Goal: Task Accomplishment & Management: Manage account settings

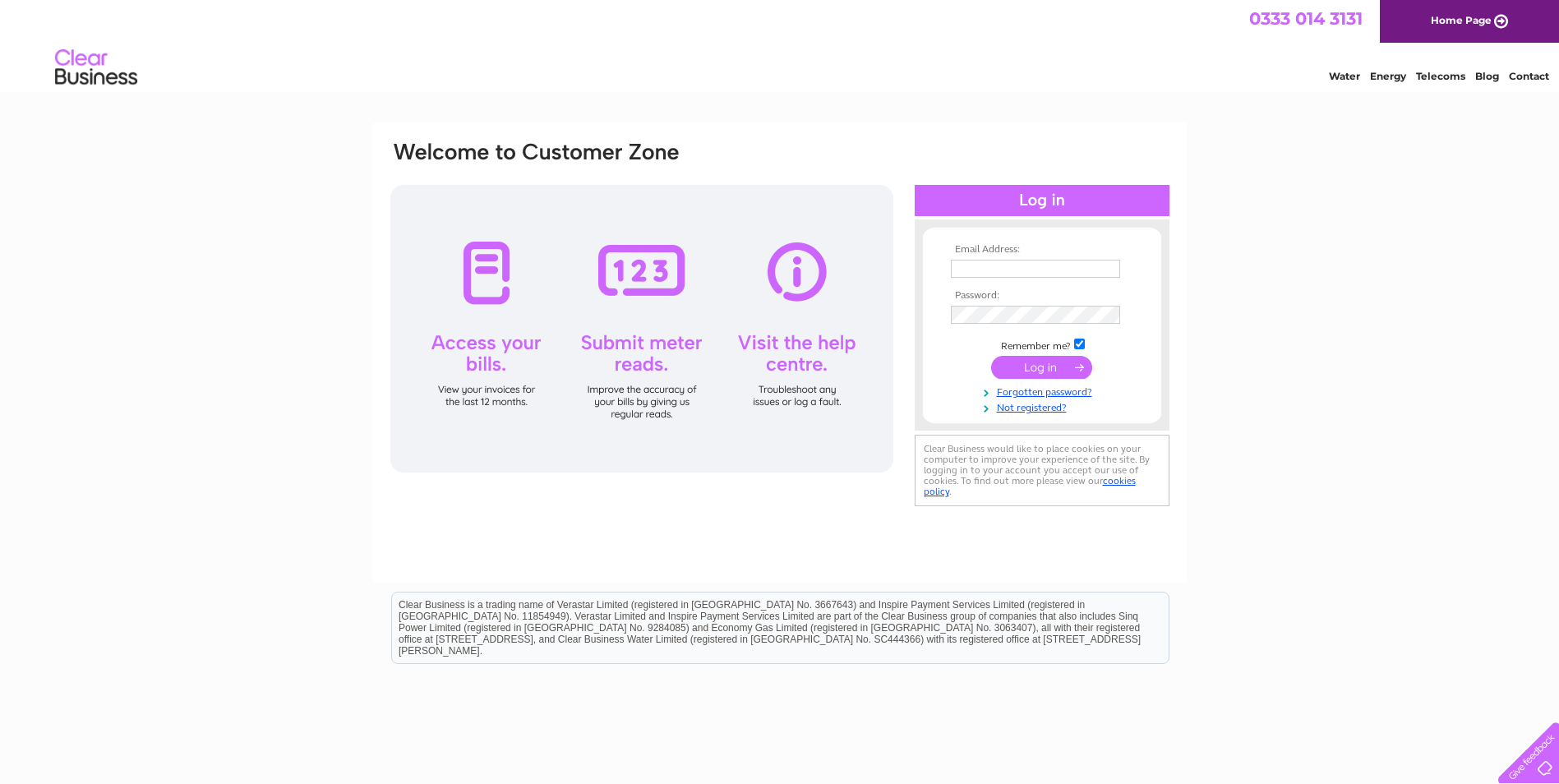
click at [960, 271] on input "text" at bounding box center [1035, 269] width 170 height 18
type input "david@deejayspaintingcontractors.co.uk"
click at [1030, 363] on input "submit" at bounding box center [1042, 367] width 101 height 23
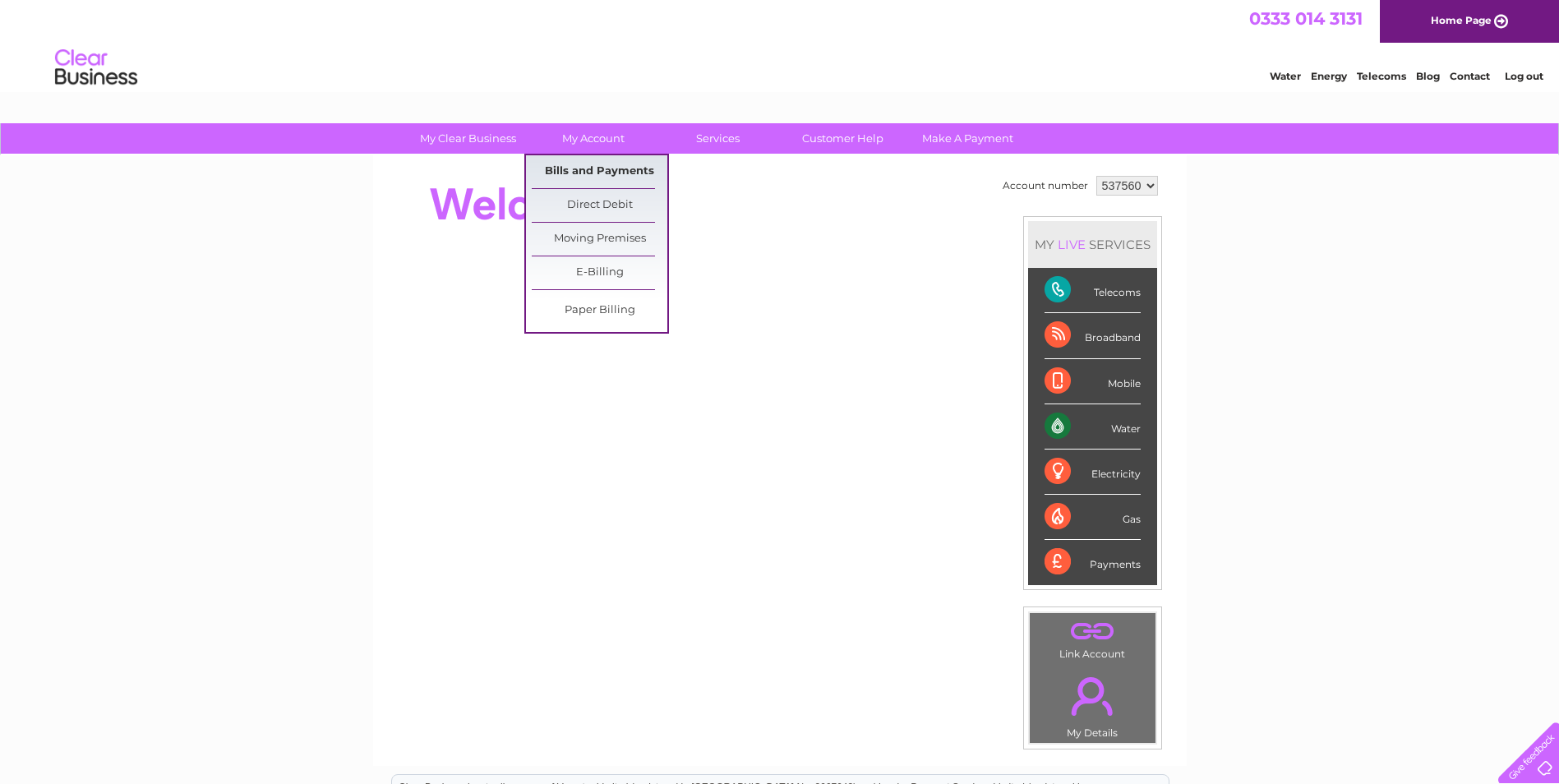
click at [577, 165] on link "Bills and Payments" at bounding box center [600, 171] width 136 height 33
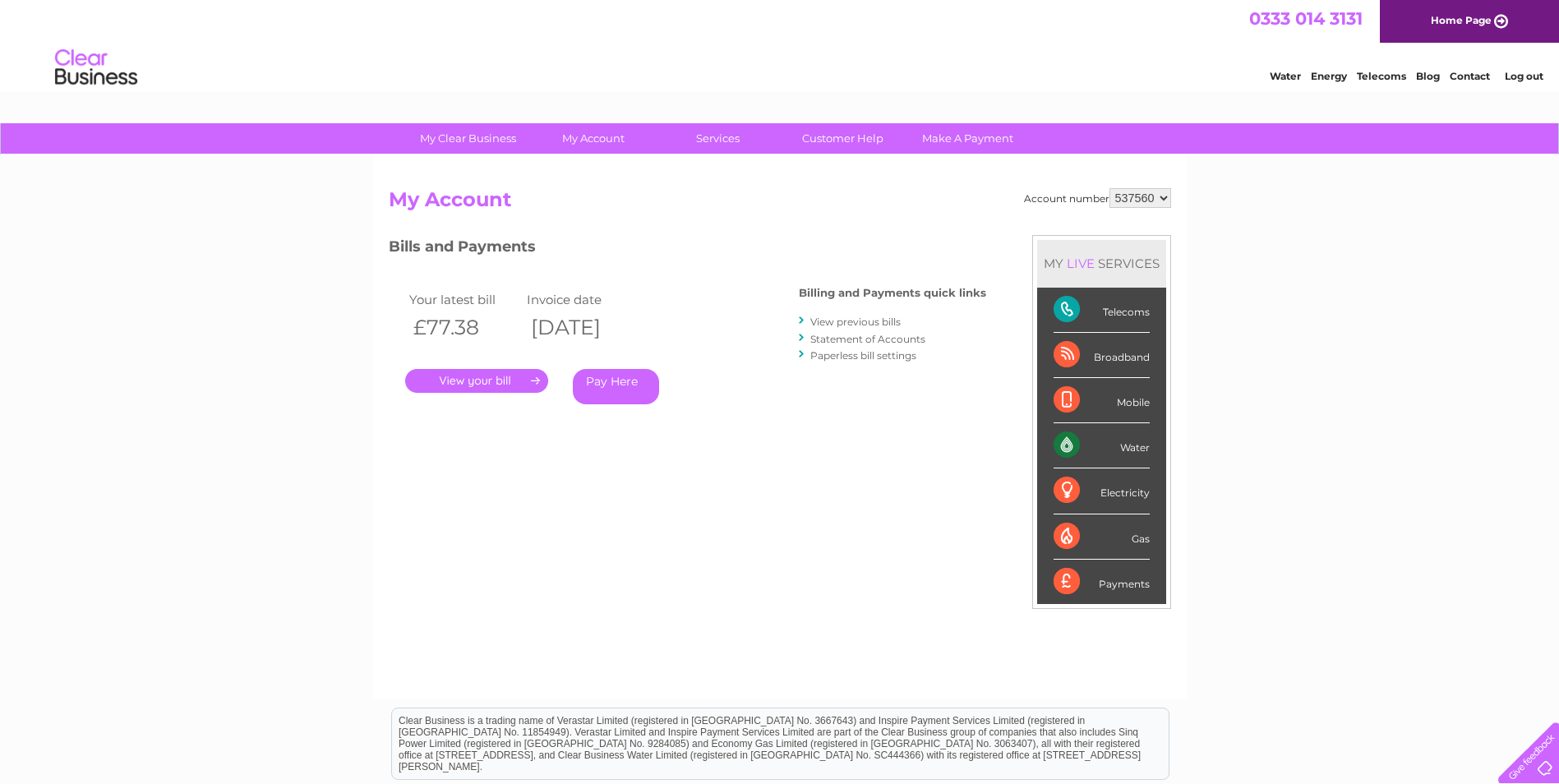
click at [493, 384] on link "." at bounding box center [477, 381] width 143 height 24
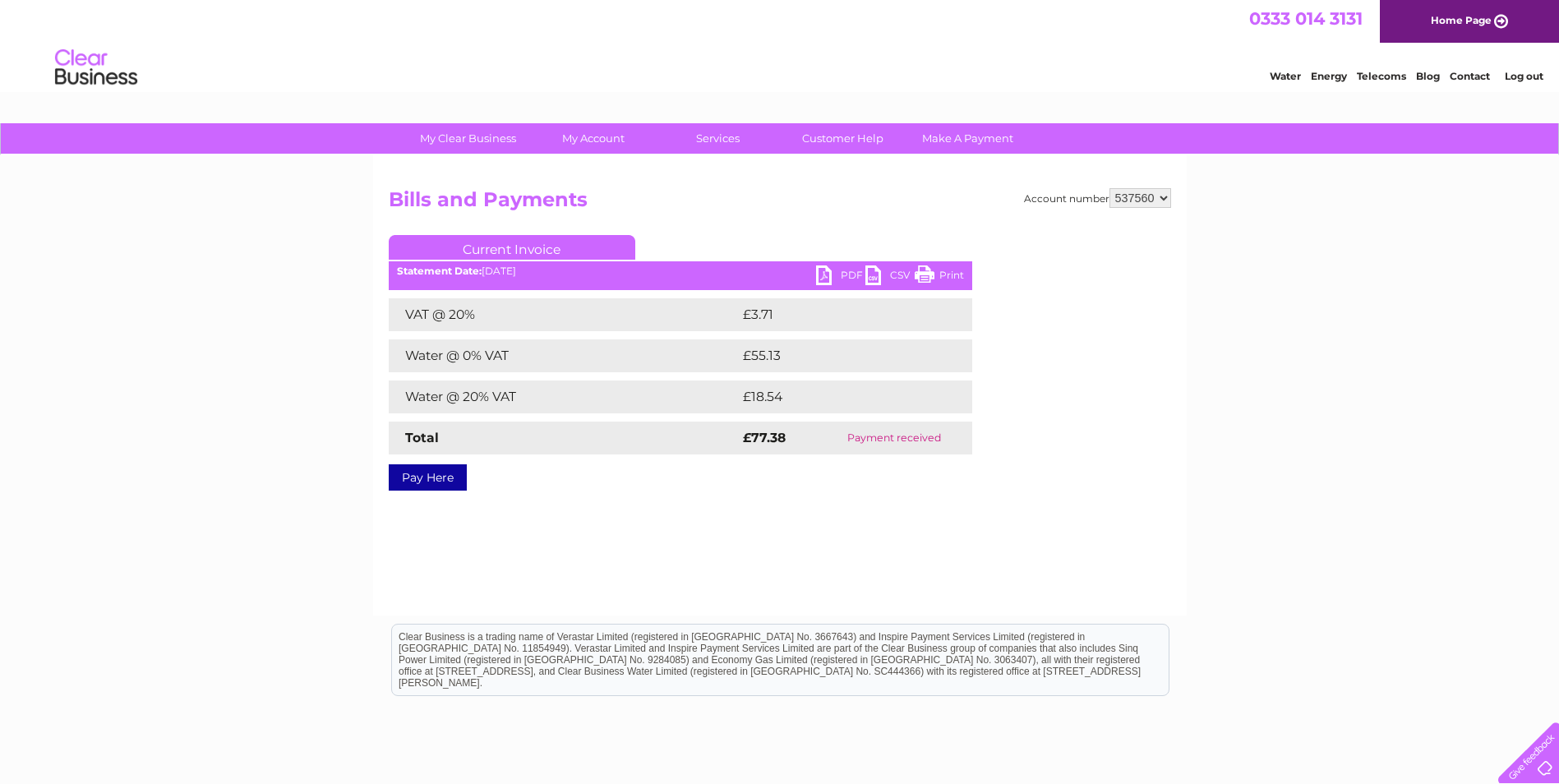
click at [829, 266] on link "PDF" at bounding box center [841, 277] width 50 height 24
click at [1507, 72] on link "Log out" at bounding box center [1524, 75] width 39 height 12
